Goal: Contribute content: Contribute content

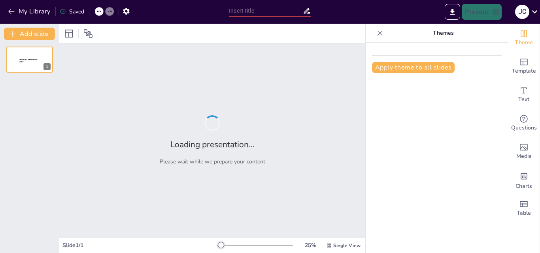
type input "El Rol Profesional en Cuidados Psicológicos: Atención y Apoyo"
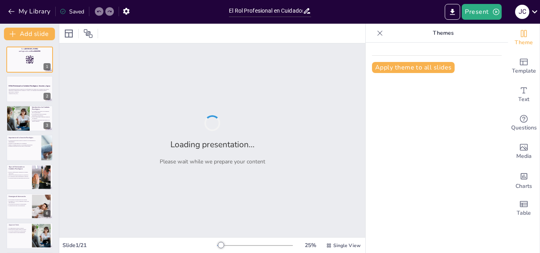
checkbox input "true"
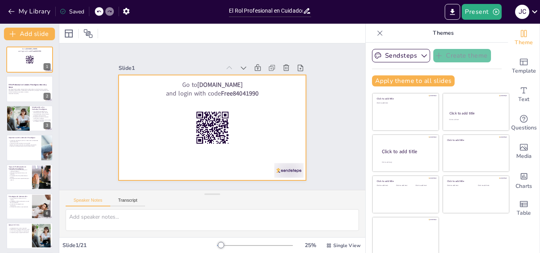
scroll to position [2, 0]
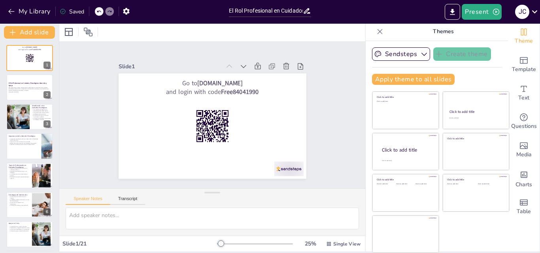
click at [376, 32] on icon at bounding box center [380, 32] width 8 height 8
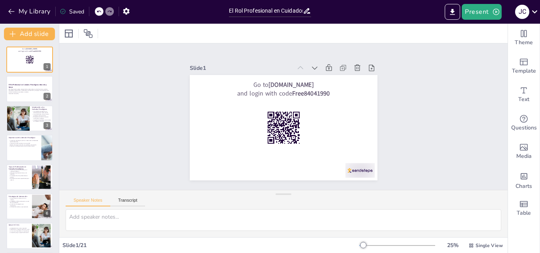
scroll to position [0, 0]
checkbox input "true"
click at [43, 87] on button at bounding box center [46, 82] width 9 height 9
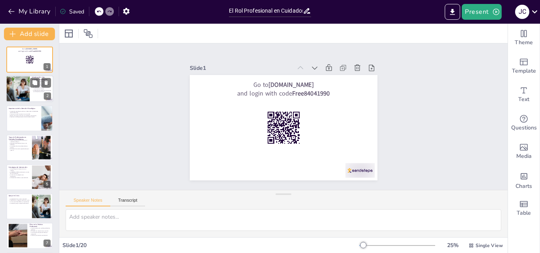
checkbox input "true"
click at [31, 95] on div at bounding box center [29, 89] width 47 height 27
type textarea "Los cuidados psicológicos son un componente clave en la promoción del bienestar…"
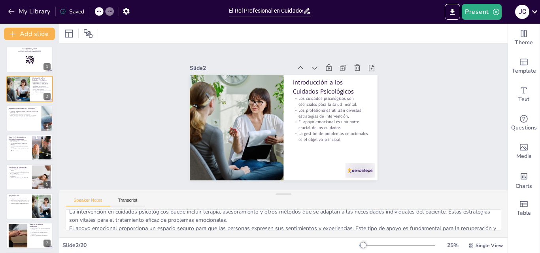
scroll to position [52, 0]
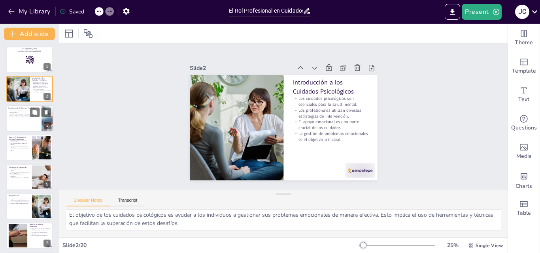
checkbox input "true"
click at [31, 120] on div at bounding box center [29, 118] width 47 height 27
type textarea "Desarrollar habilidades de afrontamiento es esencial para que los individuos ma…"
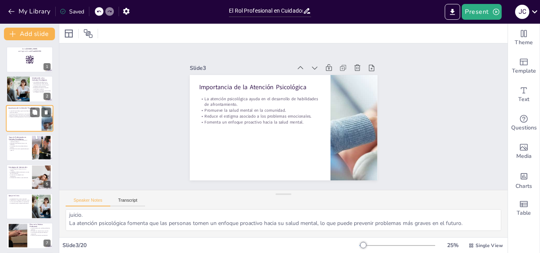
scroll to position [43, 0]
click at [137, 202] on button "Transcript" at bounding box center [127, 202] width 35 height 9
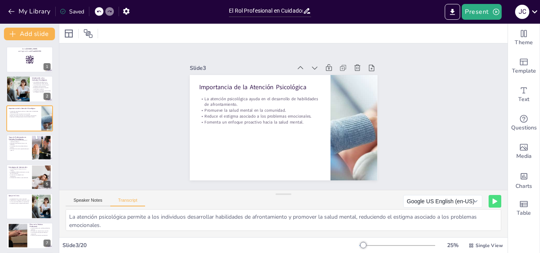
scroll to position [2, 0]
checkbox input "true"
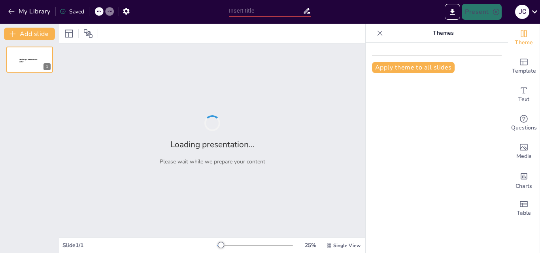
type input "El Rol Profesional en Cuidados Psicológicos: Atención y Apoyo"
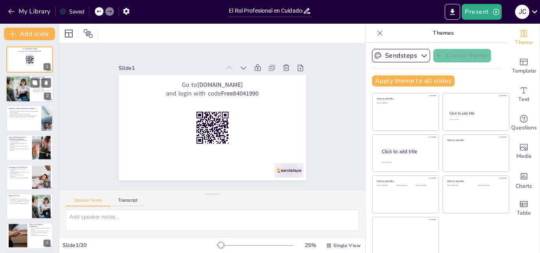
checkbox input "true"
click at [43, 90] on p "La gestión de problemas emocionales es el objetivo principal." at bounding box center [41, 91] width 19 height 3
type textarea "Los cuidados psicológicos son un componente clave en la promoción del bienestar…"
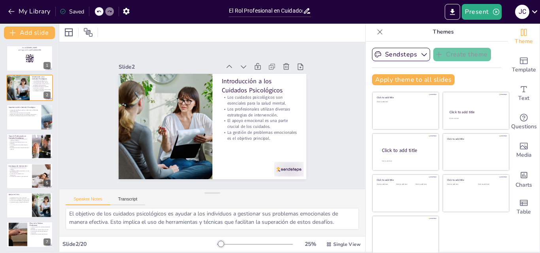
scroll to position [2, 0]
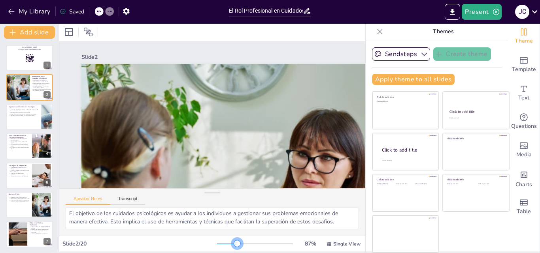
drag, startPoint x: 211, startPoint y: 243, endPoint x: 226, endPoint y: 245, distance: 15.5
click at [234, 245] on div at bounding box center [237, 244] width 6 height 6
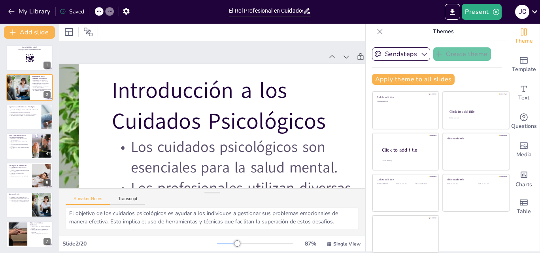
scroll to position [0, 334]
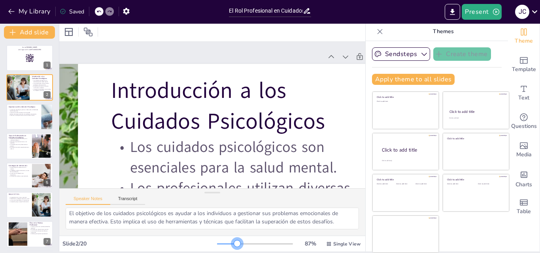
click at [234, 242] on div at bounding box center [237, 244] width 6 height 6
click at [376, 31] on icon at bounding box center [380, 32] width 8 height 8
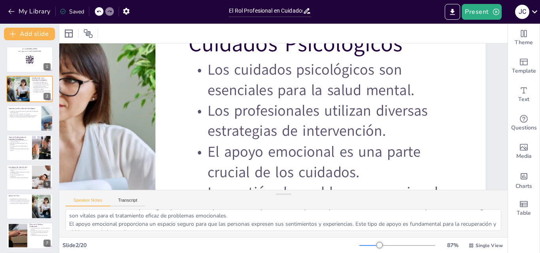
scroll to position [12, 0]
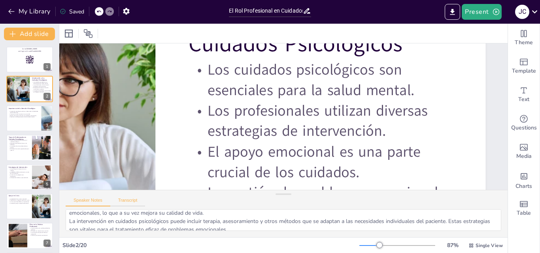
click at [132, 199] on button "Transcript" at bounding box center [127, 202] width 35 height 9
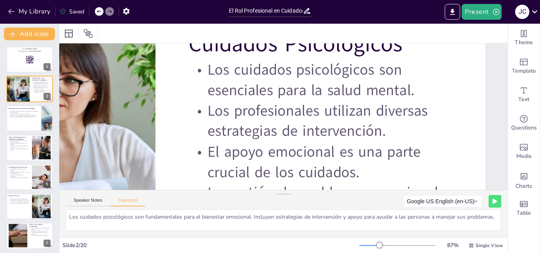
scroll to position [0, 0]
click at [92, 204] on button "Speaker Notes" at bounding box center [88, 202] width 45 height 9
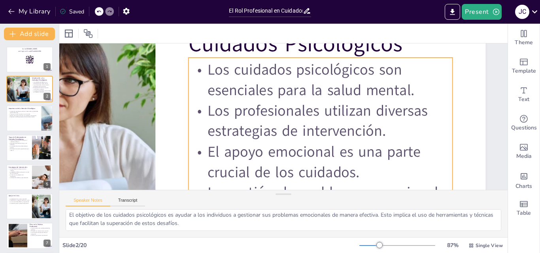
scroll to position [0, 268]
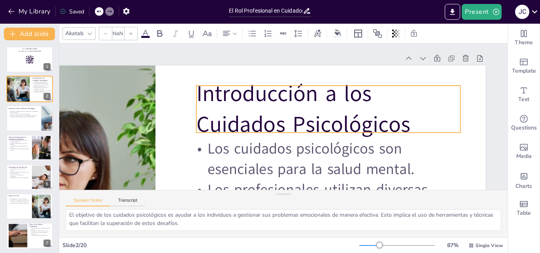
checkbox input "true"
type input "48"
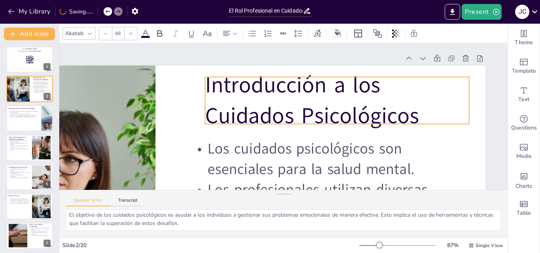
drag, startPoint x: 181, startPoint y: 93, endPoint x: 208, endPoint y: 86, distance: 27.6
click at [204, 85] on p "Introducción a los Cuidados Psicológicos" at bounding box center [338, 106] width 269 height 89
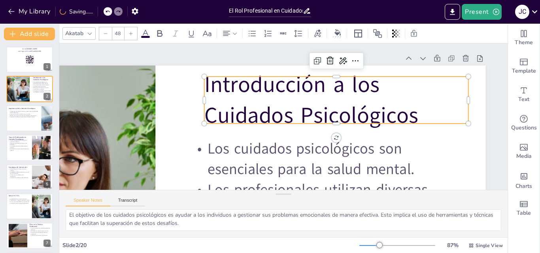
click at [204, 83] on p "Introducción a los Cuidados Psicológicos" at bounding box center [336, 101] width 264 height 62
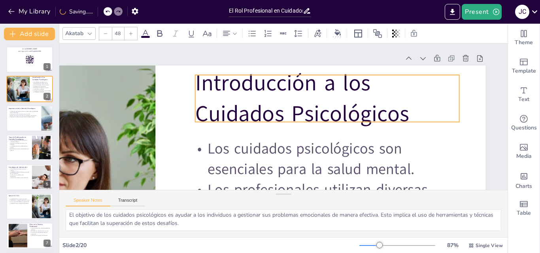
drag, startPoint x: 196, startPoint y: 85, endPoint x: 187, endPoint y: 84, distance: 9.2
click at [195, 84] on p "Introducción a los Cuidados Psicológicos" at bounding box center [327, 99] width 264 height 62
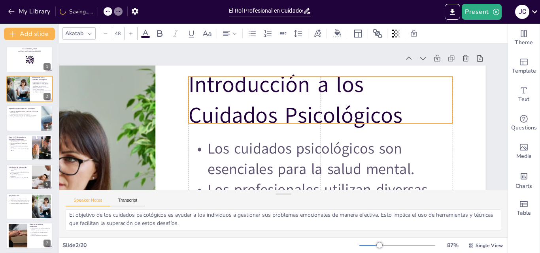
drag, startPoint x: 188, startPoint y: 85, endPoint x: 179, endPoint y: 87, distance: 9.2
click at [187, 87] on p "Introducción a los Cuidados Psicológicos" at bounding box center [321, 104] width 269 height 89
click at [222, 95] on p "Introducción a los Cuidados Psicológicos" at bounding box center [321, 104] width 269 height 89
click at [357, 82] on p "Introducción a los Cuidados Psicológicos" at bounding box center [321, 104] width 269 height 89
click at [351, 84] on p "Introducción a los Cuidados Psicológicos" at bounding box center [321, 104] width 269 height 89
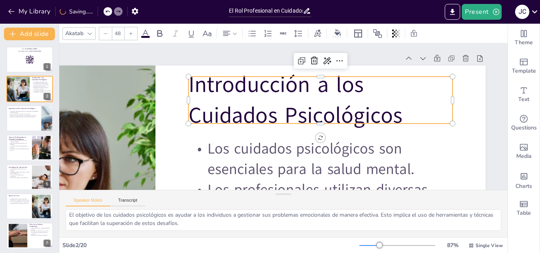
click at [355, 112] on p "Introducción a los Cuidados Psicológicos" at bounding box center [321, 104] width 269 height 89
click at [350, 117] on p "Introducción a los Cuidados Psicológicos" at bounding box center [279, 157] width 185 height 260
click at [348, 114] on p "Introducción a los Cuidados Psicológicos" at bounding box center [321, 101] width 264 height 62
click at [215, 147] on p "Los cuidados psicológicos son esenciales para la salud mental." at bounding box center [315, 163] width 267 height 68
checkbox input "true"
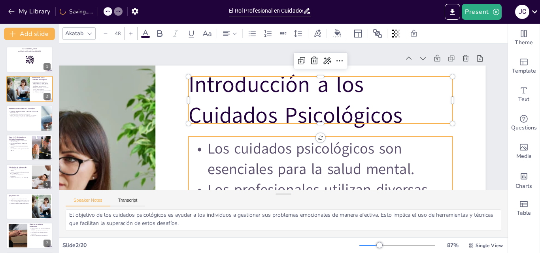
type input "32"
checkbox input "true"
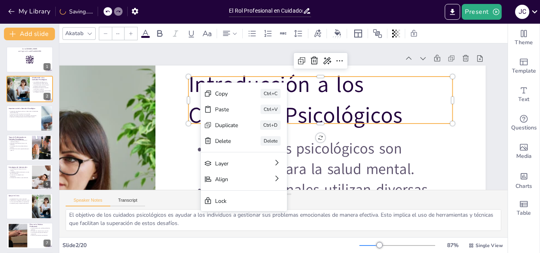
type input "48"
click at [274, 134] on div "Copy" at bounding box center [285, 138] width 23 height 8
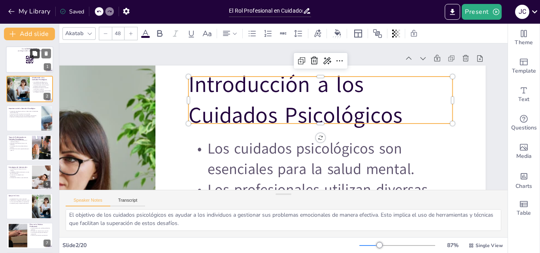
checkbox input "true"
click at [38, 56] on button at bounding box center [34, 53] width 9 height 9
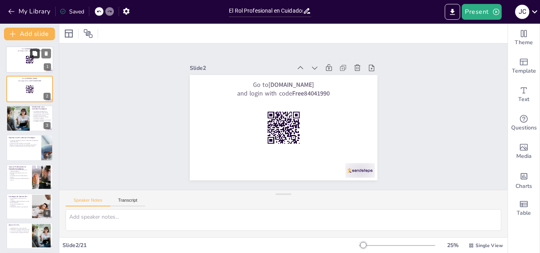
scroll to position [0, 0]
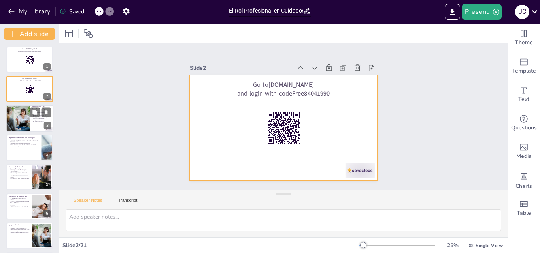
checkbox input "true"
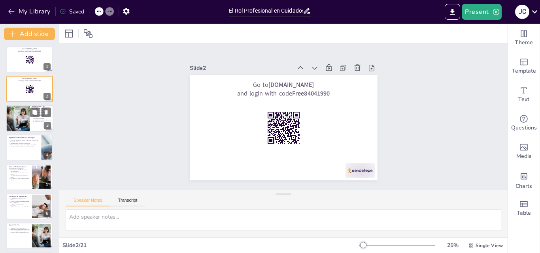
click at [25, 112] on div at bounding box center [17, 118] width 47 height 27
type textarea "Los cuidados psicológicos son un componente clave en la promoción del bienestar…"
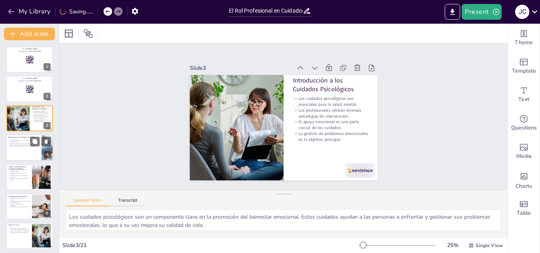
checkbox input "true"
click at [26, 153] on div at bounding box center [29, 147] width 47 height 27
type textarea "Desarrollar habilidades de afrontamiento es esencial para que los individuos ma…"
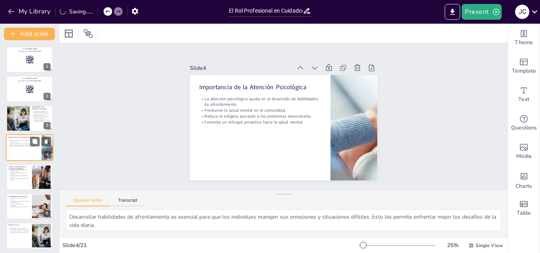
scroll to position [1, 0]
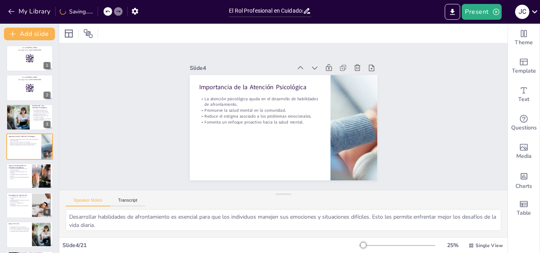
checkbox input "true"
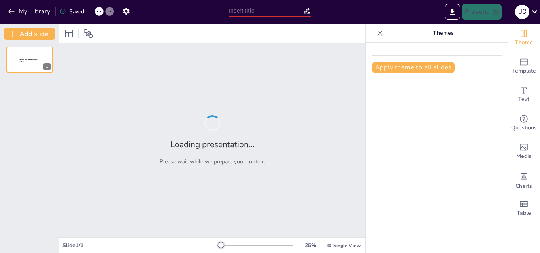
type input "El Rol Profesional en el Cuidado Psicológico: Atención y Apoyo"
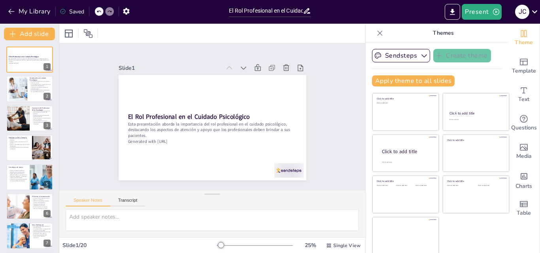
click at [376, 34] on icon at bounding box center [380, 33] width 8 height 8
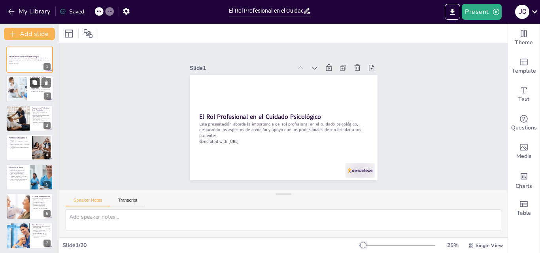
click at [33, 85] on icon at bounding box center [35, 83] width 6 height 6
type textarea "El bienestar mental es la base de una vida saludable. Los profesionales de la p…"
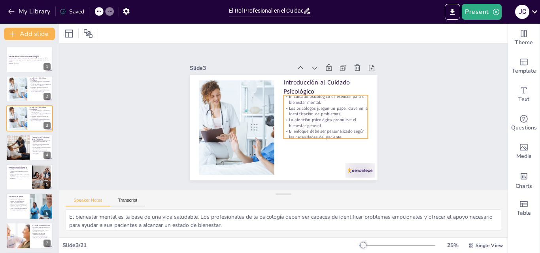
click at [293, 113] on p "Los psicólogos juegan un papel clave en la identificación de problemas." at bounding box center [313, 147] width 59 height 75
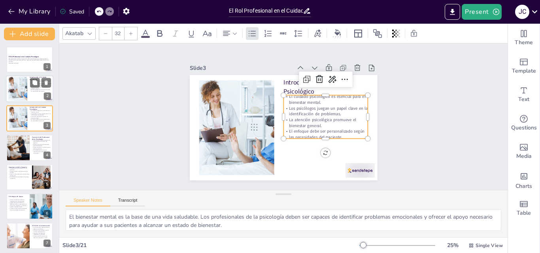
click at [36, 92] on p "El enfoque debe ser personalizado según las necesidades del paciente." at bounding box center [40, 90] width 21 height 3
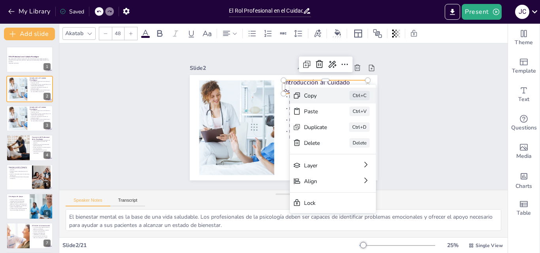
click at [352, 159] on div "Copy" at bounding box center [364, 166] width 25 height 14
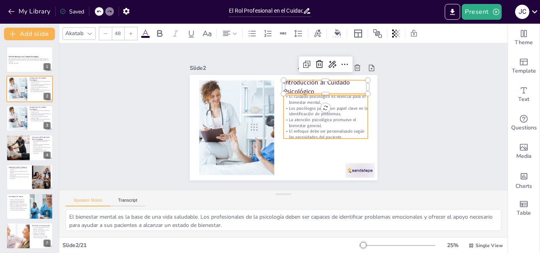
click at [284, 117] on p "La atención psicológica promueve el bienestar general." at bounding box center [273, 157] width 21 height 85
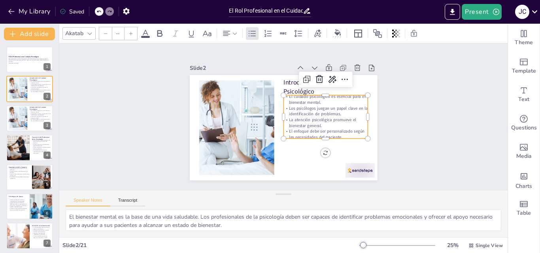
type input "32"
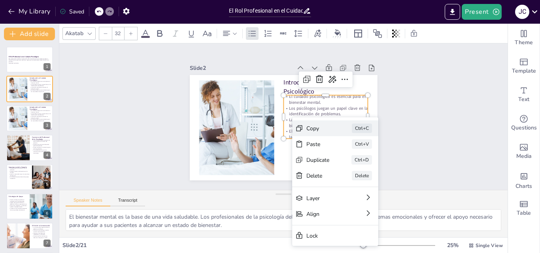
click at [344, 191] on div "Copy" at bounding box center [356, 198] width 25 height 14
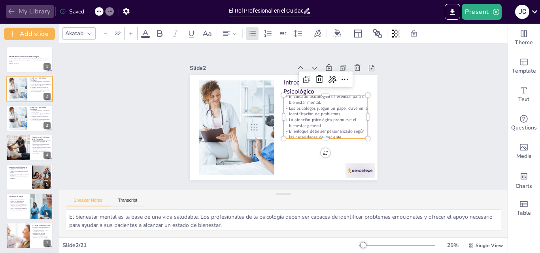
click at [38, 9] on button "My Library" at bounding box center [30, 11] width 48 height 13
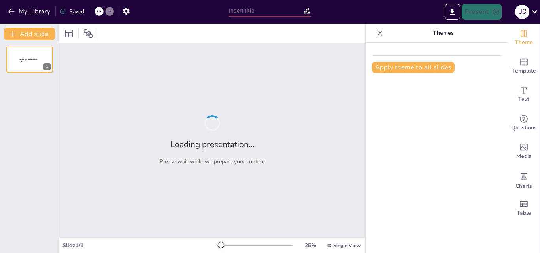
type input "El Rol Profesional en Cuidados Psicológicos: Atención y Apoyo"
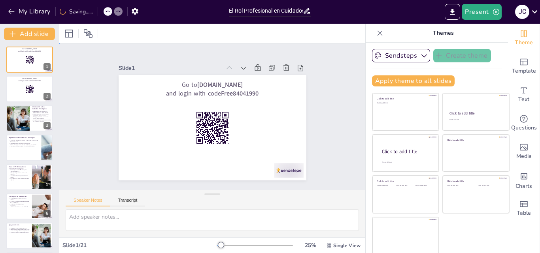
click at [322, 66] on div "Slide 1 Go to sendsteps.me and login with code Free84041990 Slide 2 Go to sends…" at bounding box center [213, 117] width 320 height 178
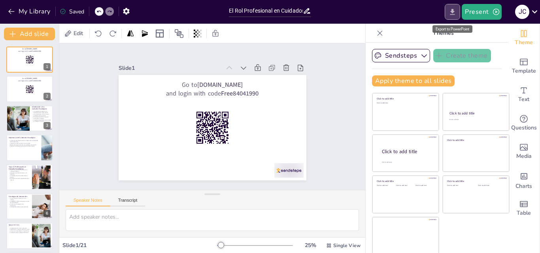
click at [455, 13] on icon "Export to PowerPoint" at bounding box center [452, 12] width 8 height 8
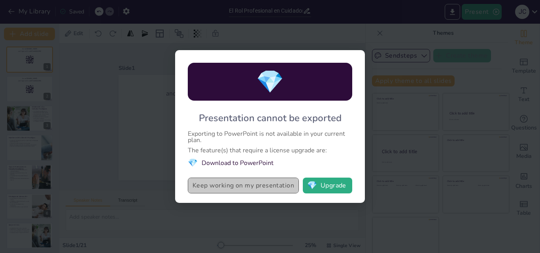
click at [261, 188] on button "Keep working on my presentation" at bounding box center [243, 186] width 111 height 16
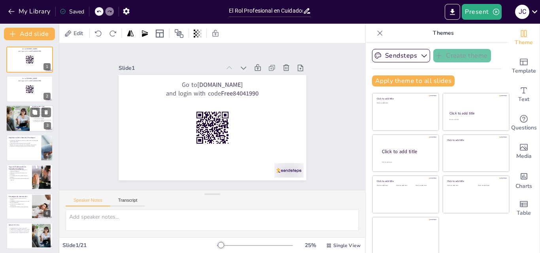
checkbox input "true"
click at [36, 124] on div at bounding box center [29, 118] width 47 height 27
type textarea "Los cuidados psicológicos son un componente clave en la promoción del bienestar…"
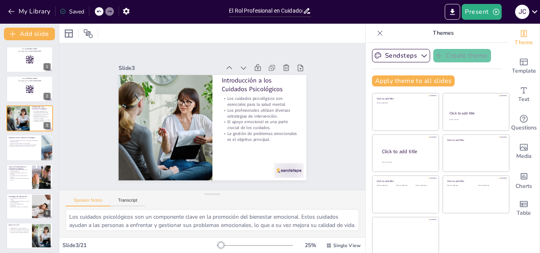
checkbox input "true"
